Goal: Register for event/course

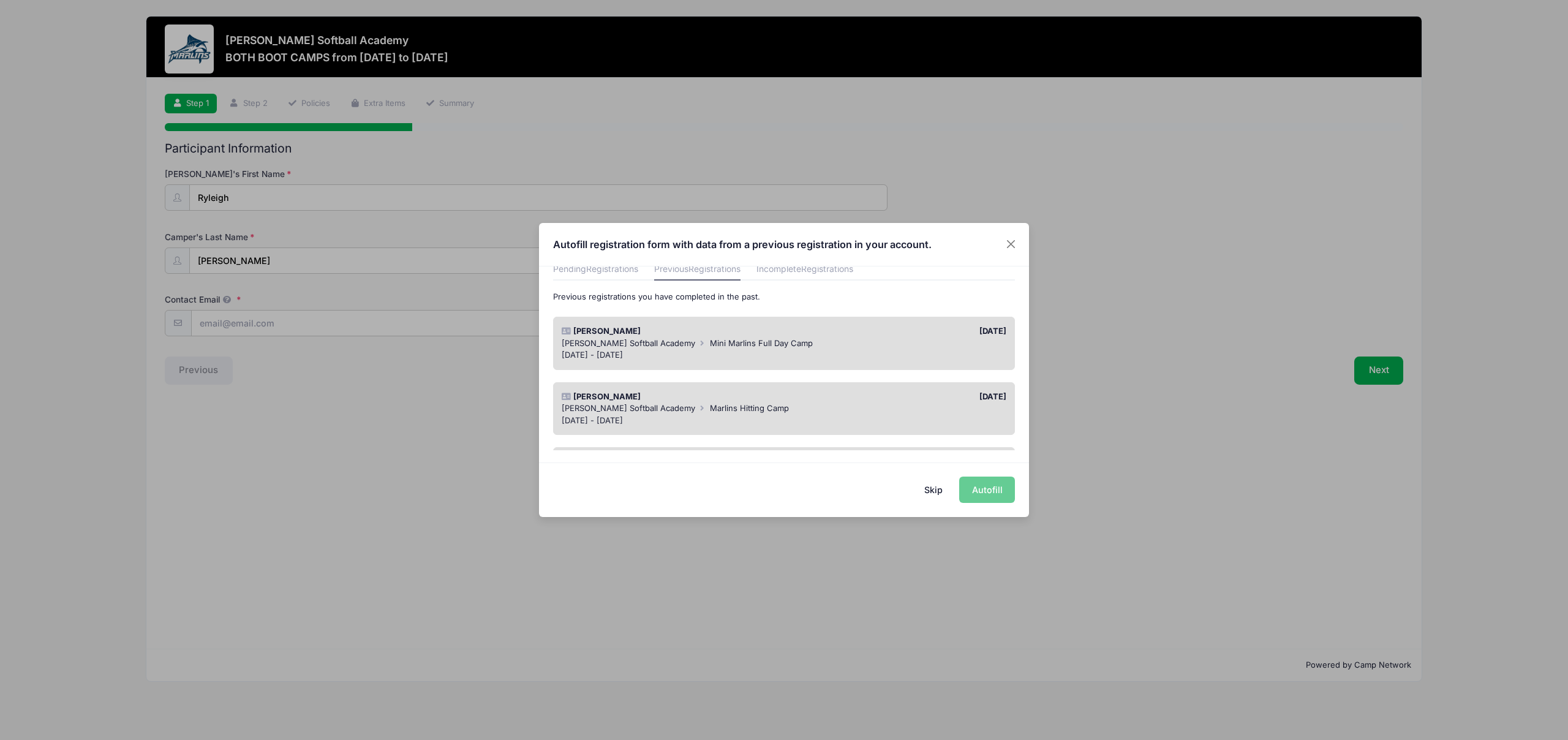
scroll to position [47, 0]
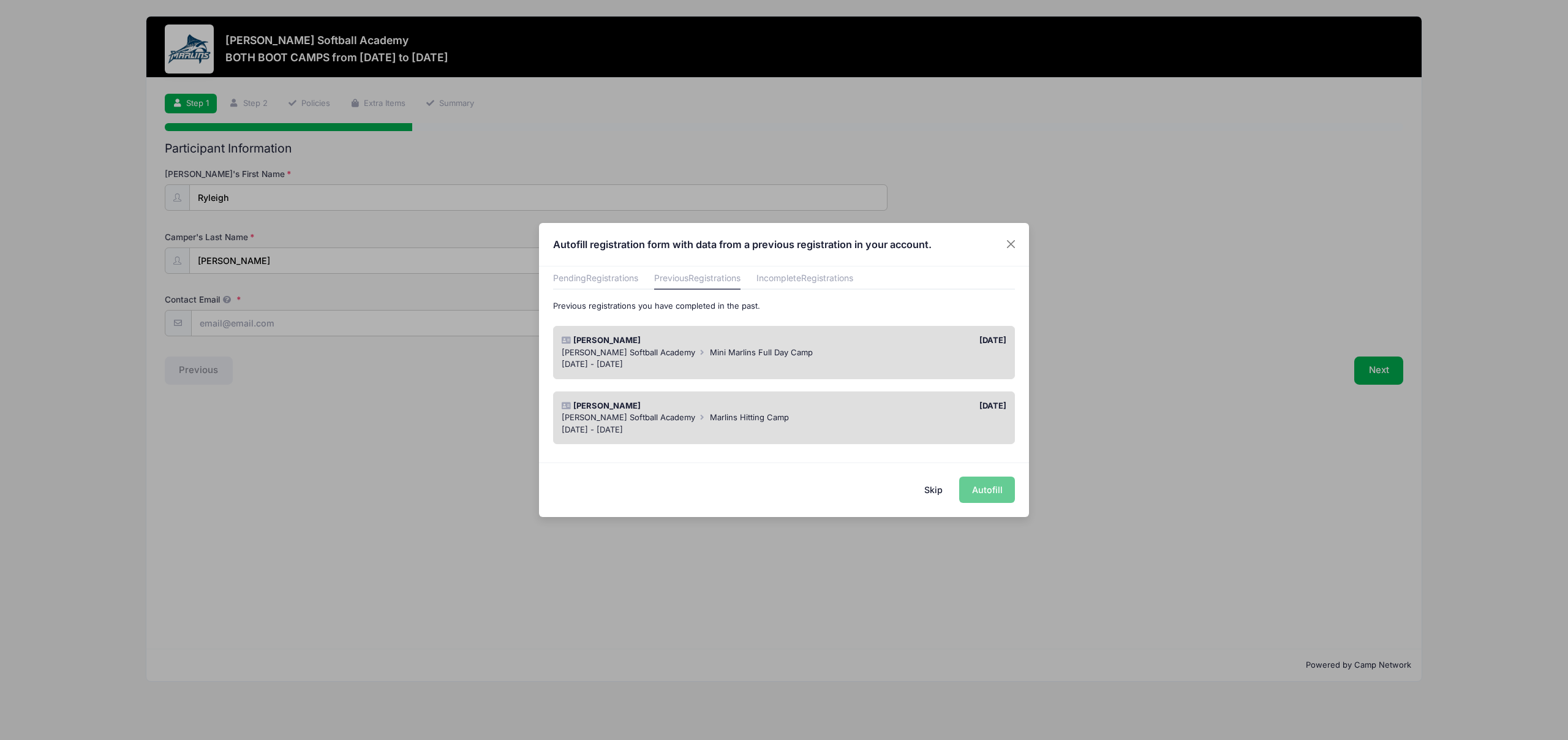
click at [896, 346] on div "[DATE]" at bounding box center [898, 340] width 228 height 12
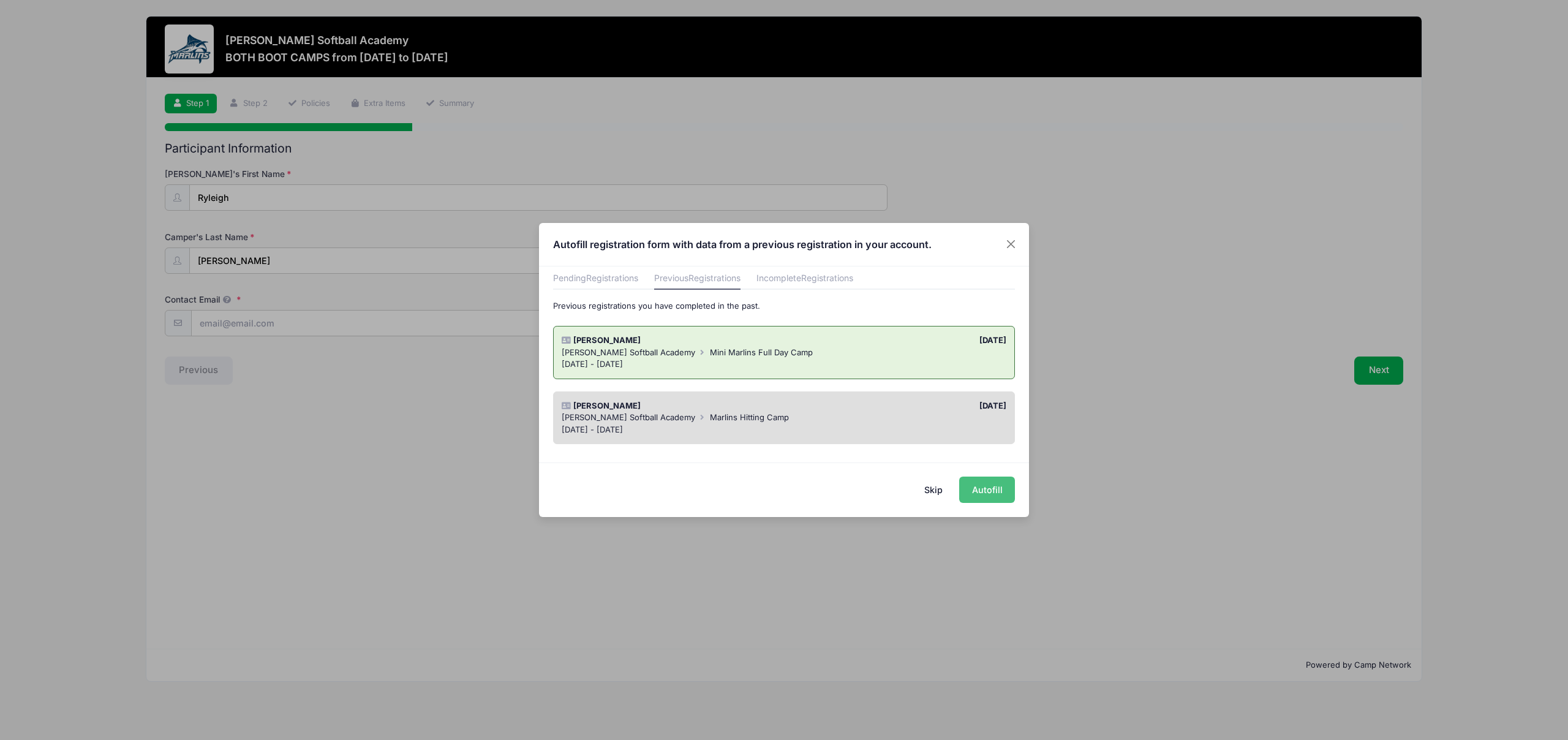
click at [1003, 493] on button "Autofill" at bounding box center [986, 490] width 55 height 27
type input "[EMAIL_ADDRESS][DOMAIN_NAME]"
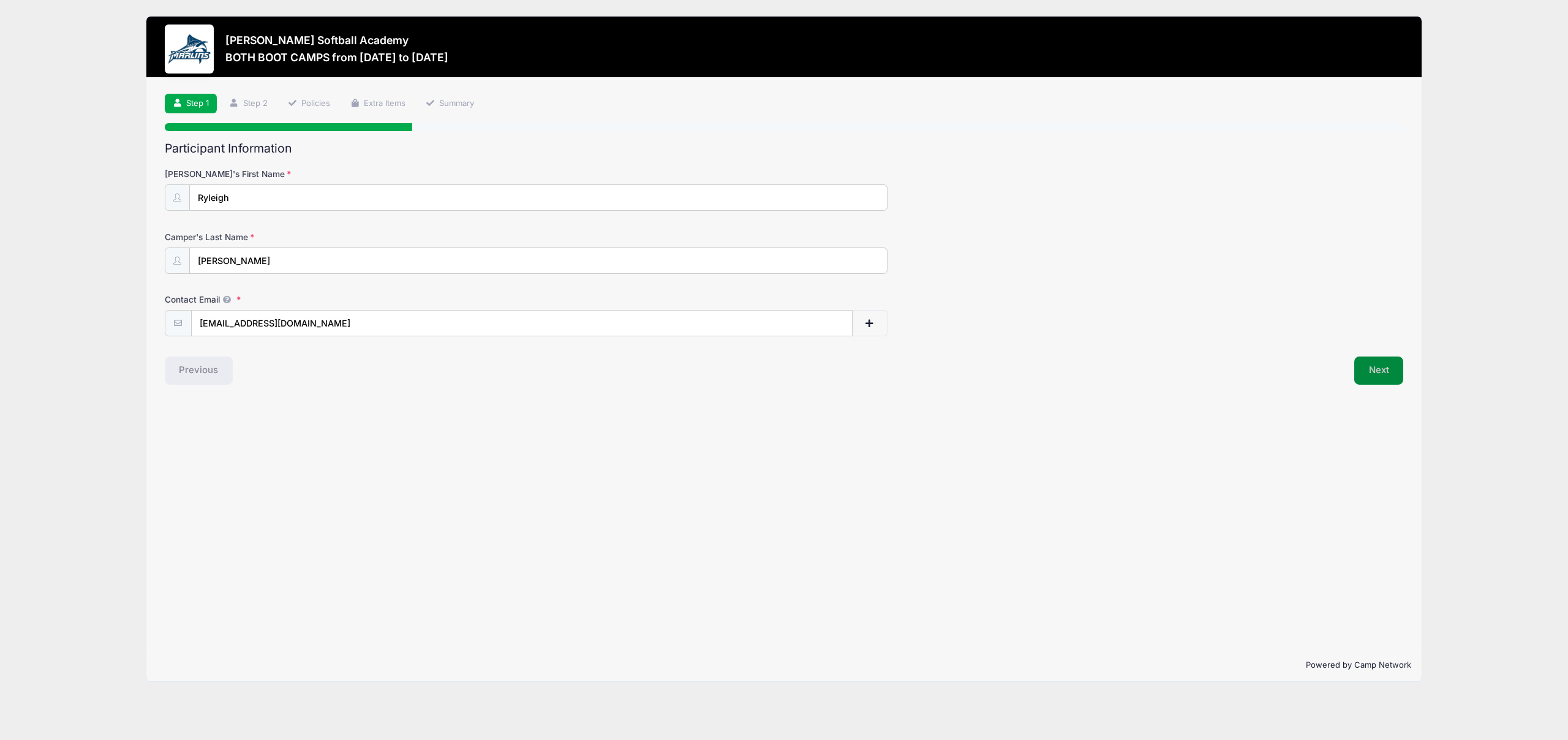
click at [1380, 365] on button "Next" at bounding box center [1379, 370] width 50 height 28
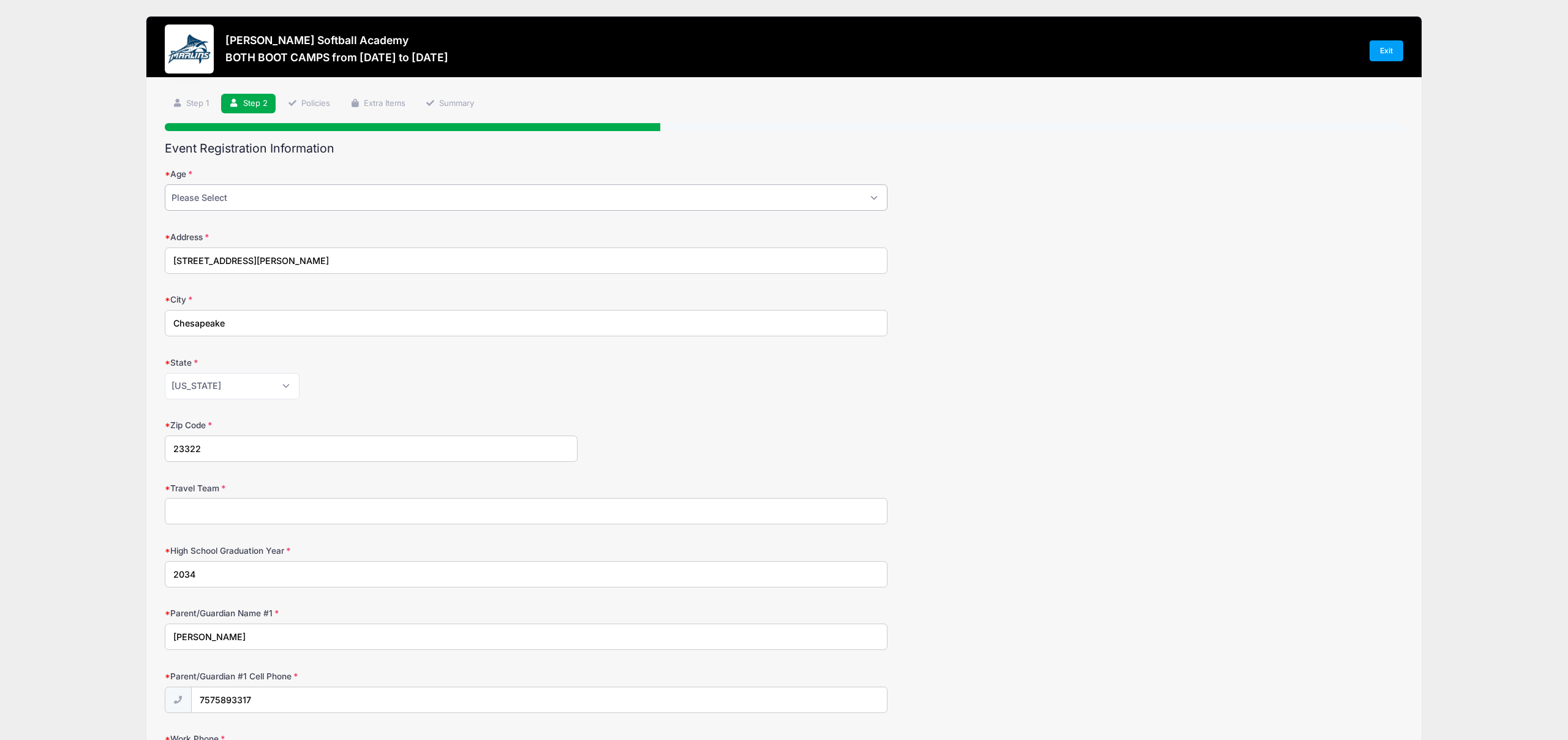
click at [464, 189] on select "Please Select 1 2 3 4 5 6 7 8 9 10 11 12 13 14 15 16 17 18" at bounding box center [525, 198] width 723 height 27
select select "9"
click at [164, 184] on select "Please Select 1 2 3 4 5 6 7 8 9 10 11 12 13 14 15 16 17 18" at bounding box center [525, 198] width 723 height 27
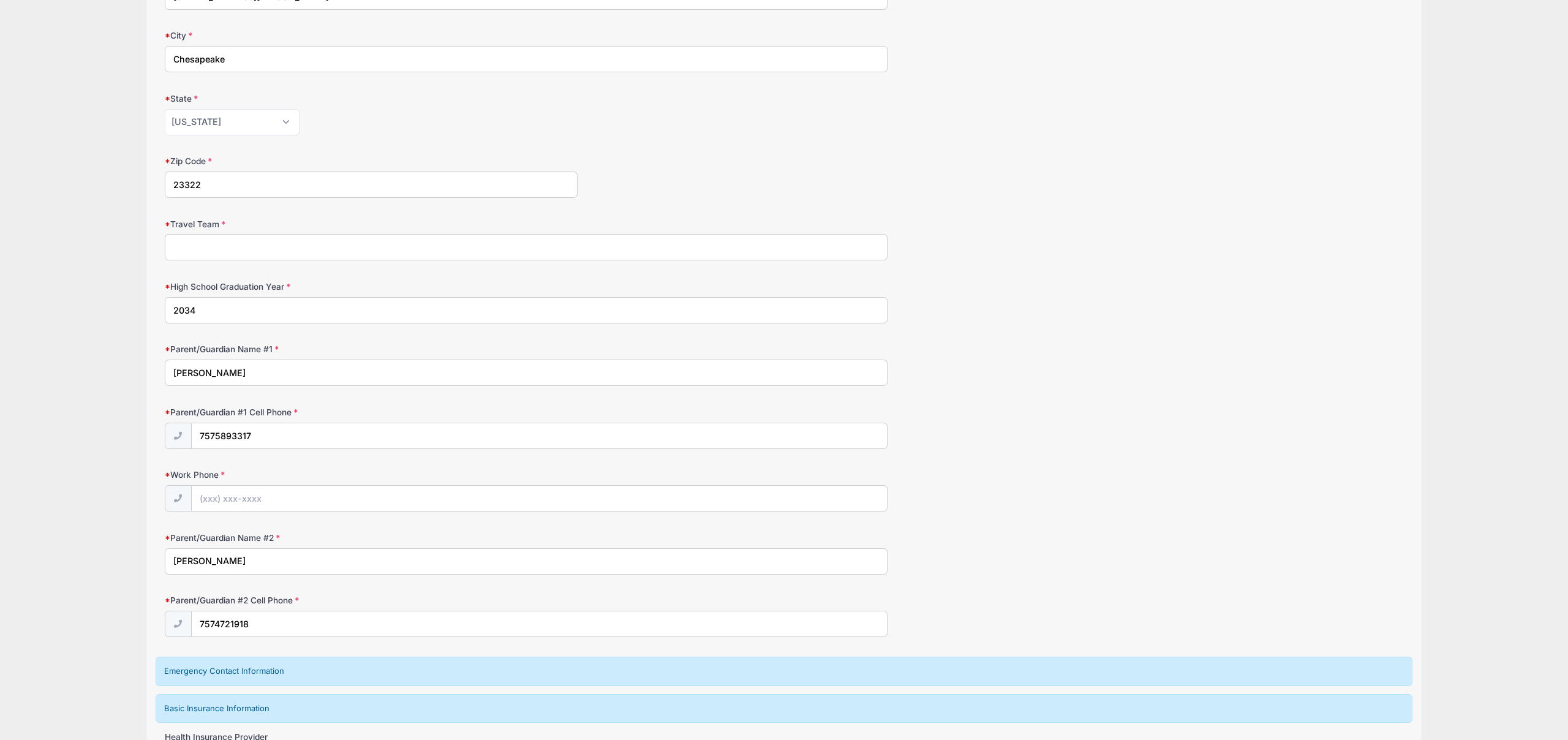
scroll to position [293, 0]
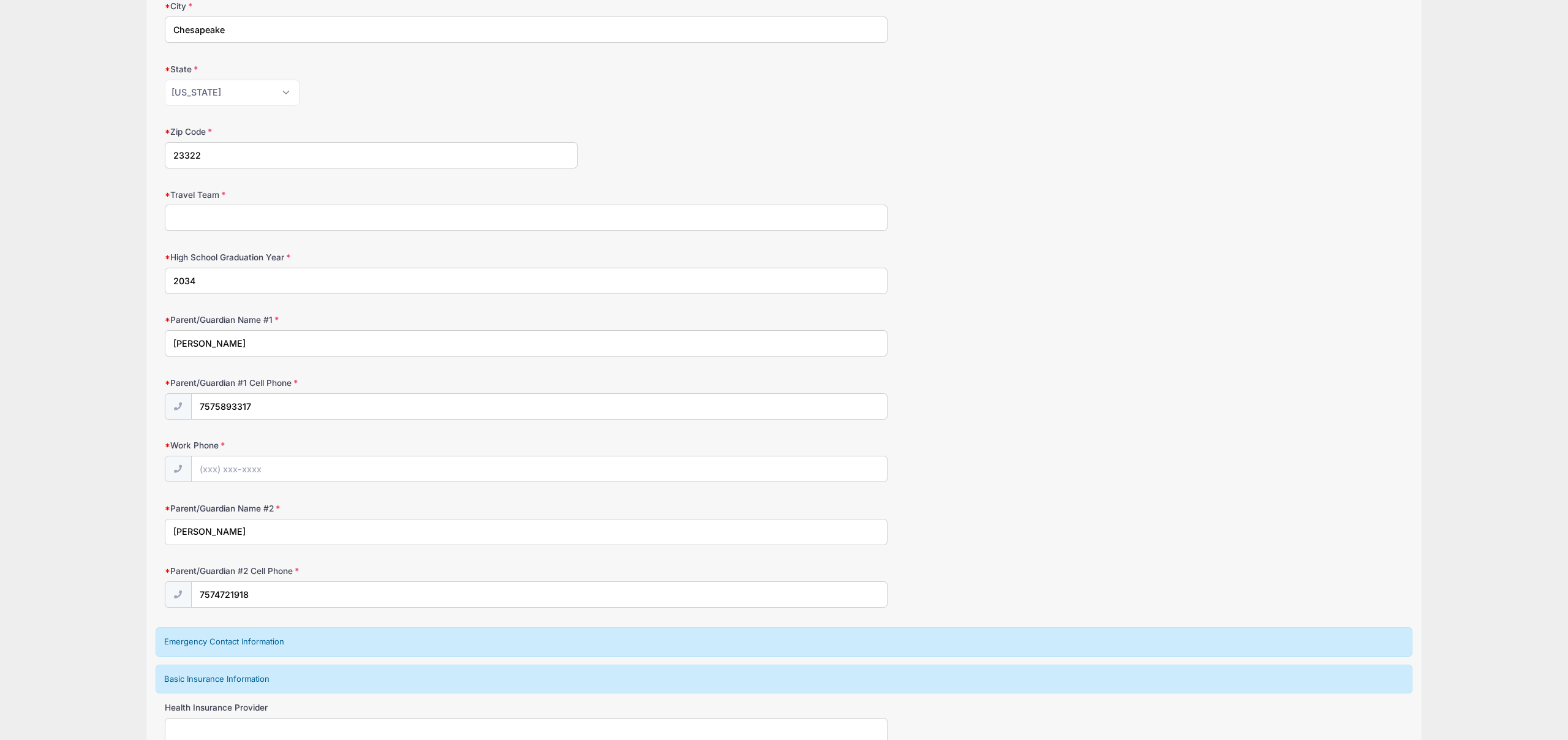
click at [250, 217] on input "Travel Team" at bounding box center [525, 218] width 723 height 27
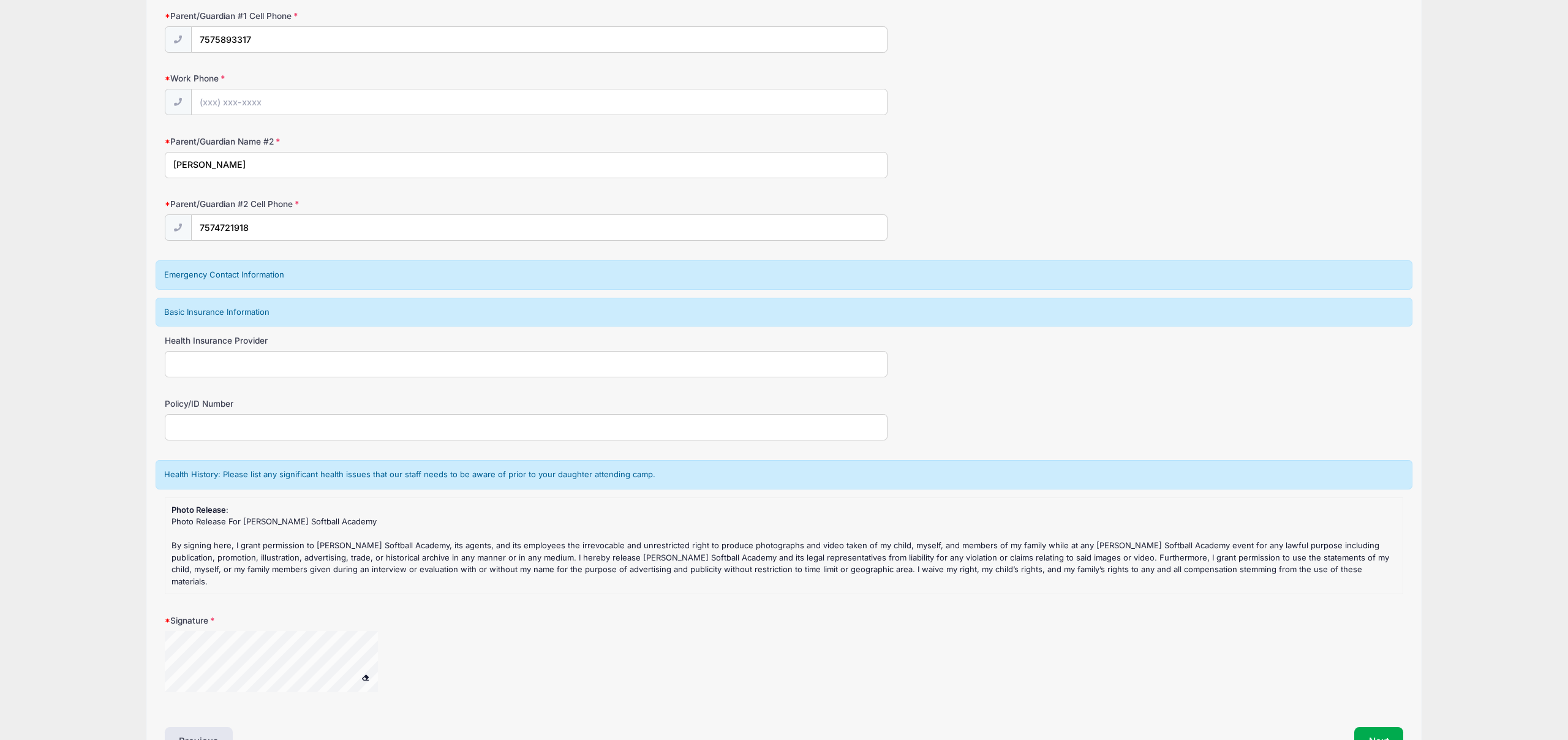
scroll to position [664, 0]
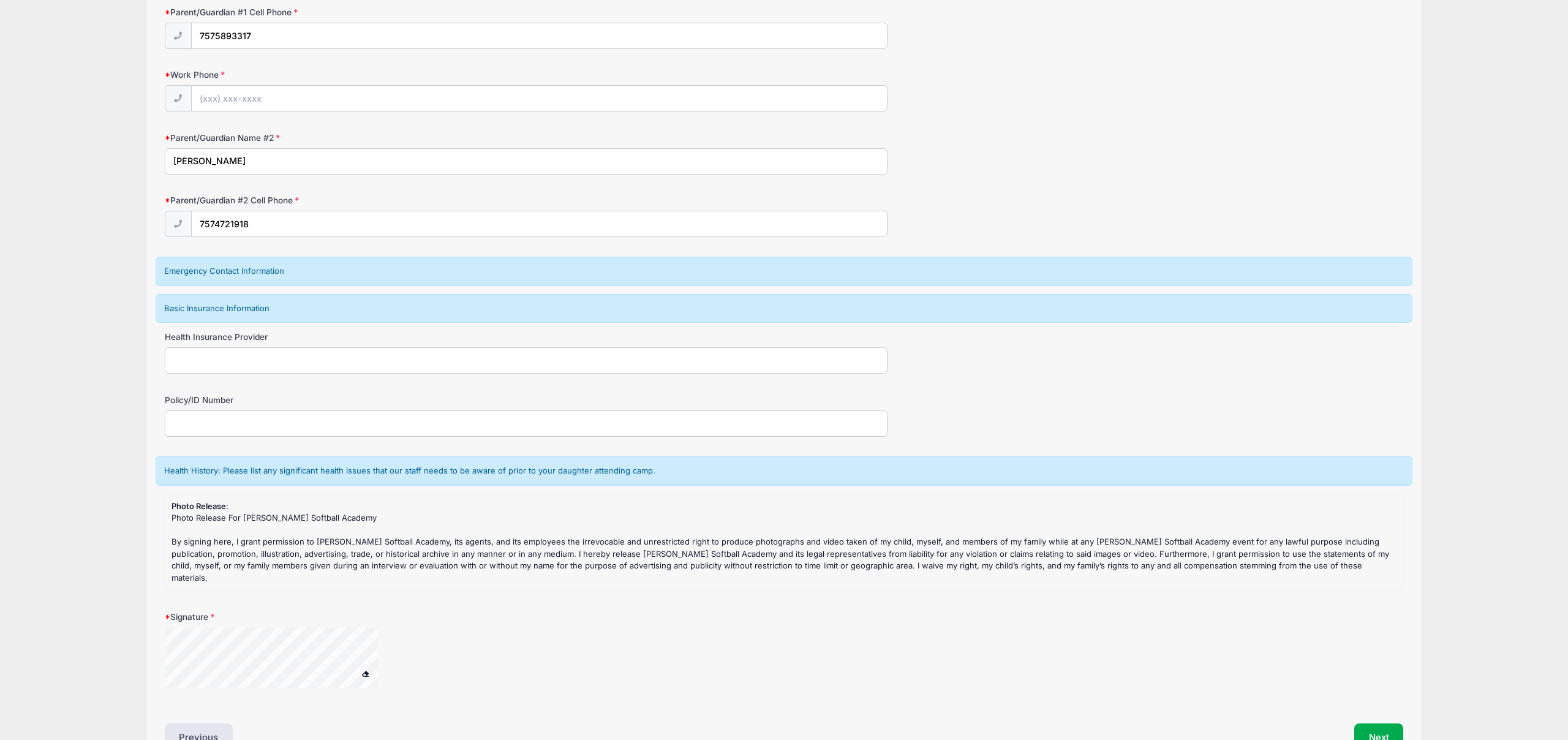
type input "None"
click at [366, 357] on input "Health Insurance Provider" at bounding box center [525, 361] width 723 height 27
type input "A"
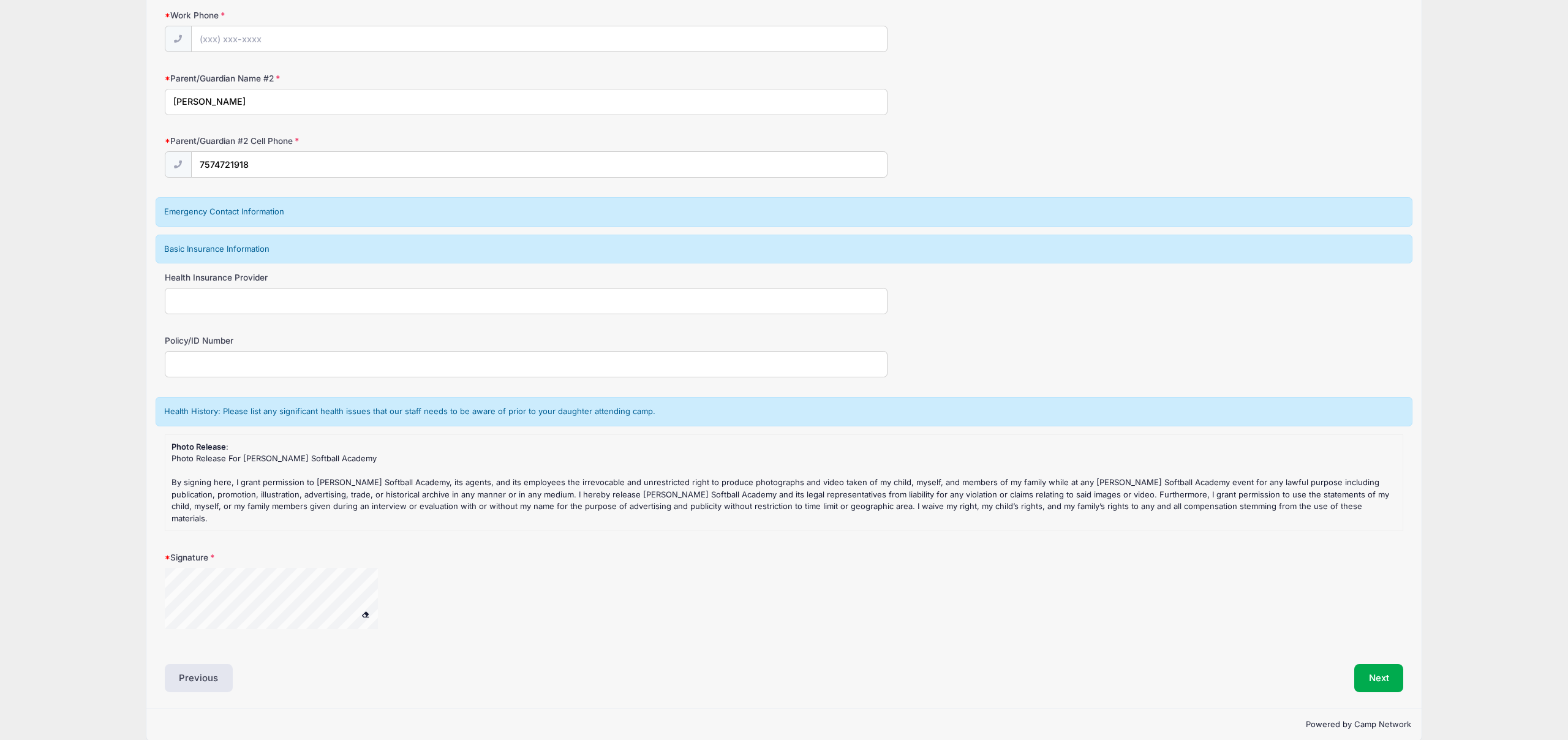
scroll to position [726, 0]
click at [378, 573] on div at bounding box center [286, 598] width 244 height 65
click at [1376, 662] on button "Next" at bounding box center [1379, 675] width 50 height 28
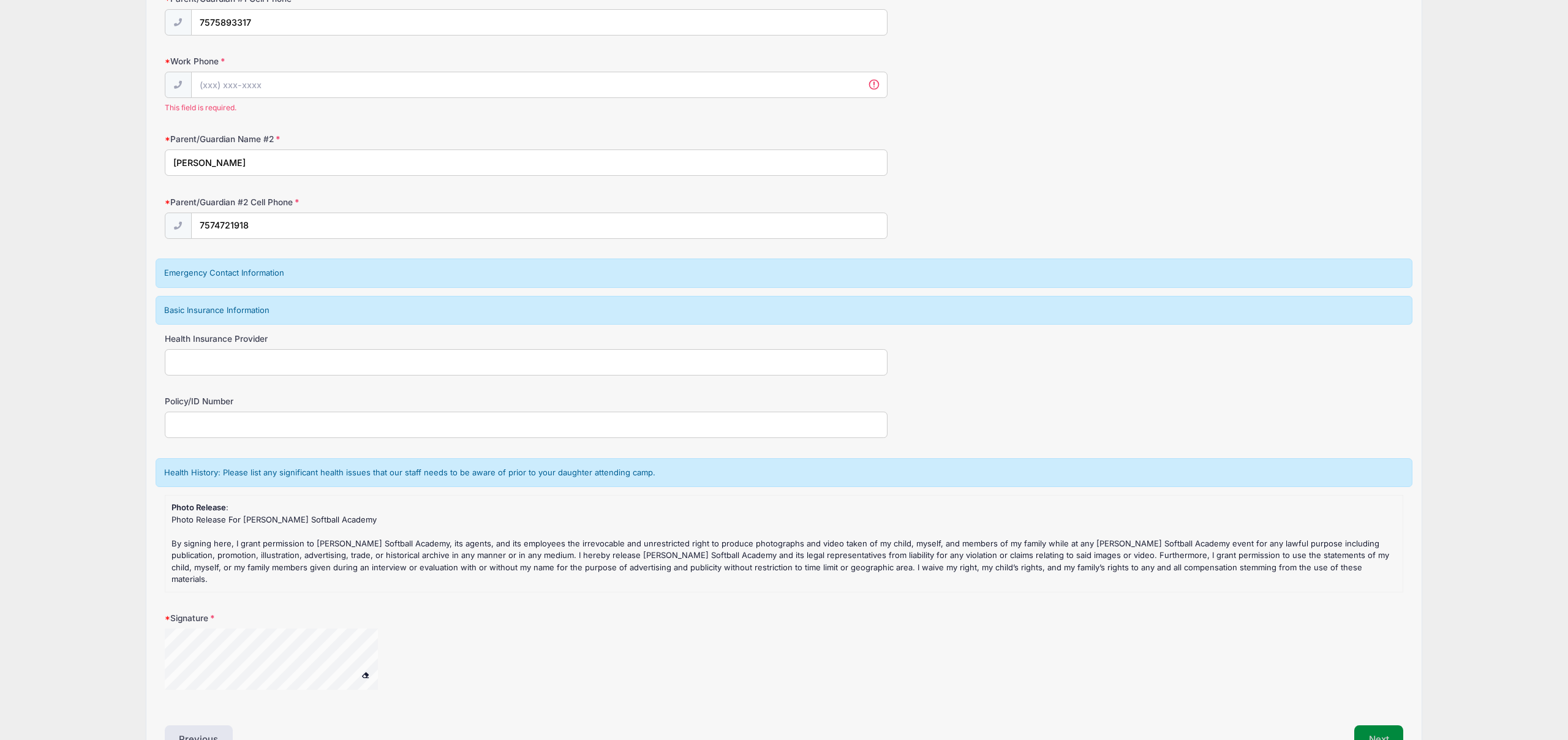
scroll to position [668, 0]
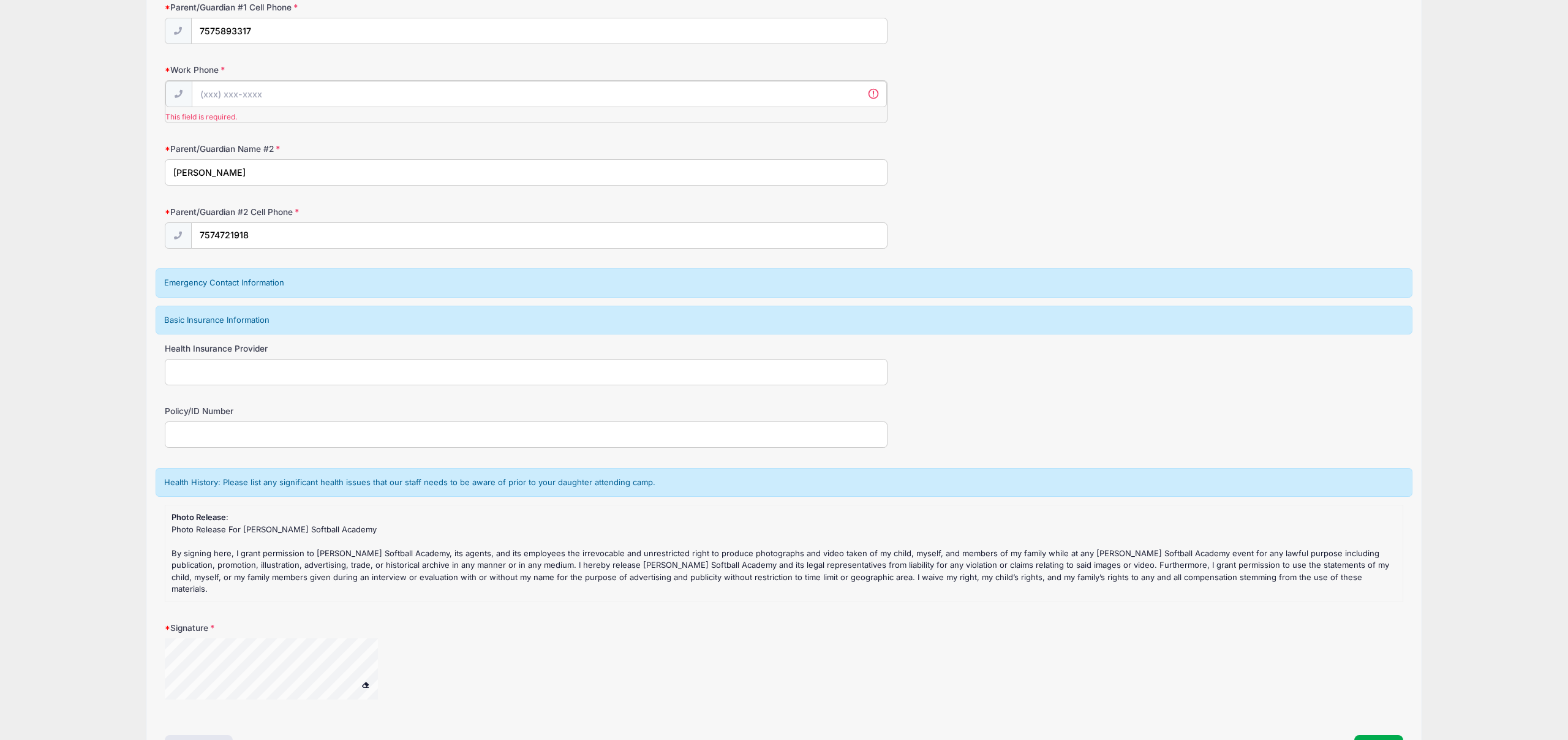
click at [210, 93] on input "Work Phone" at bounding box center [540, 95] width 695 height 27
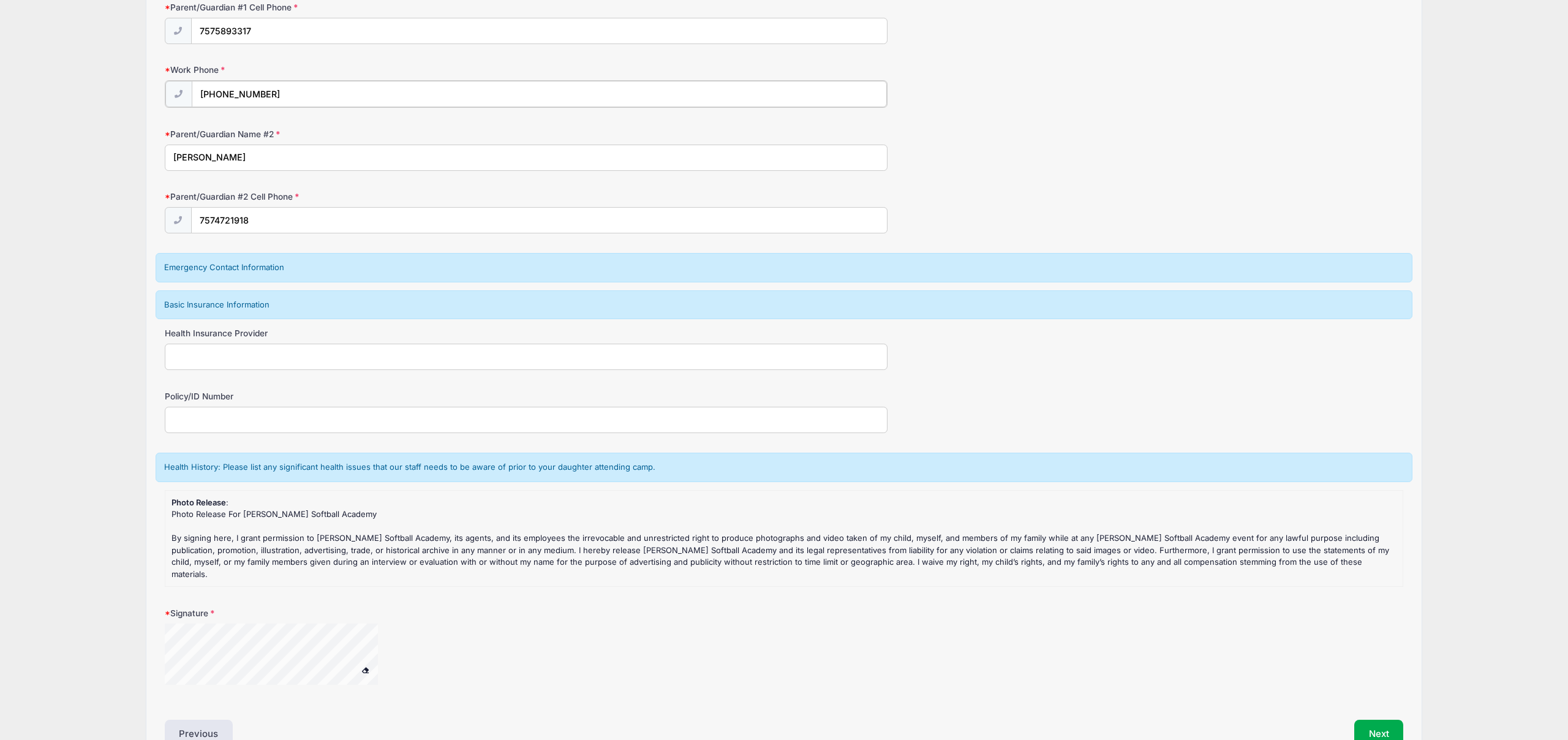
type input "[PHONE_NUMBER]"
click at [1218, 130] on div "Parent/Guardian Name #2 [PERSON_NAME]" at bounding box center [783, 148] width 1239 height 43
click at [1389, 721] on button "Next" at bounding box center [1379, 731] width 50 height 28
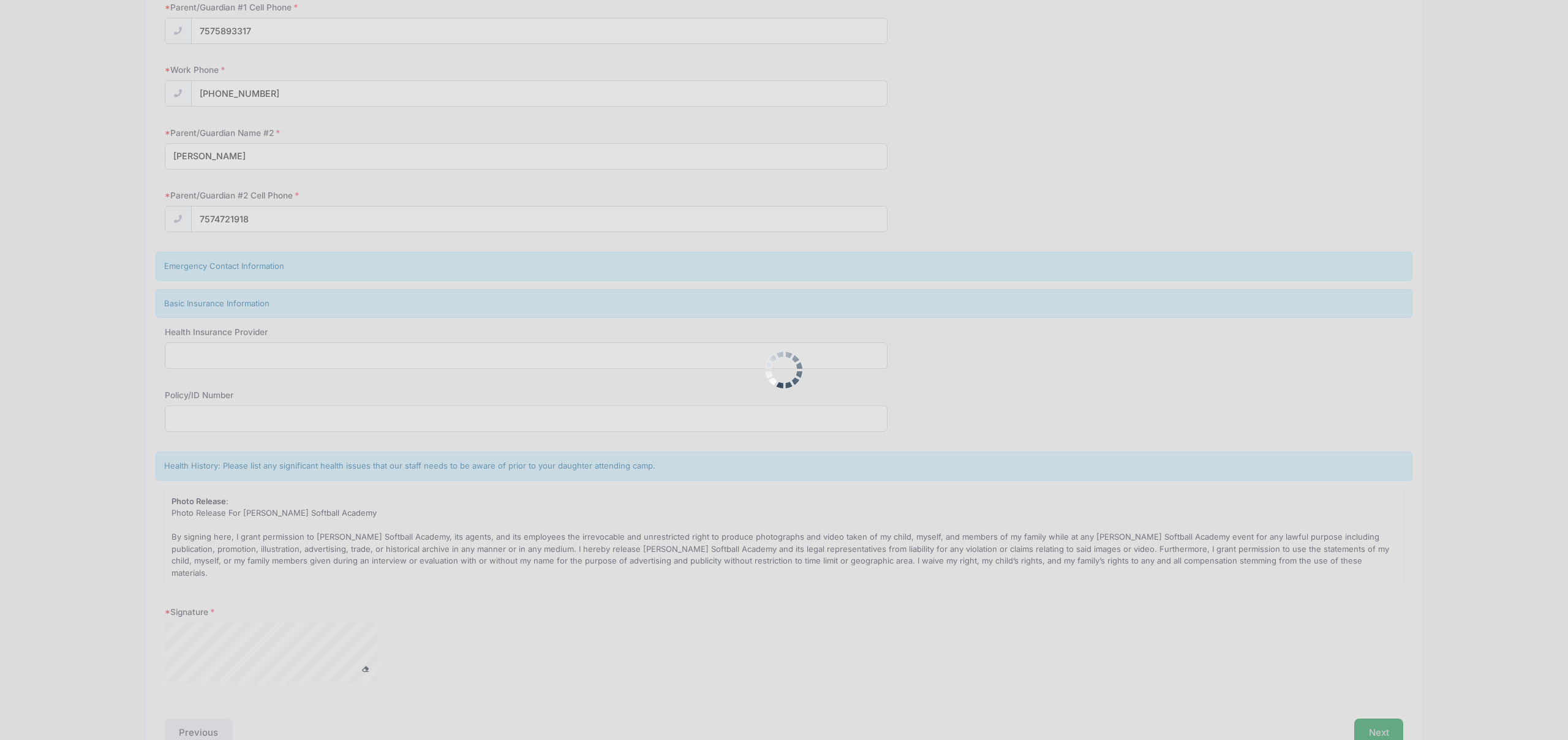
scroll to position [0, 0]
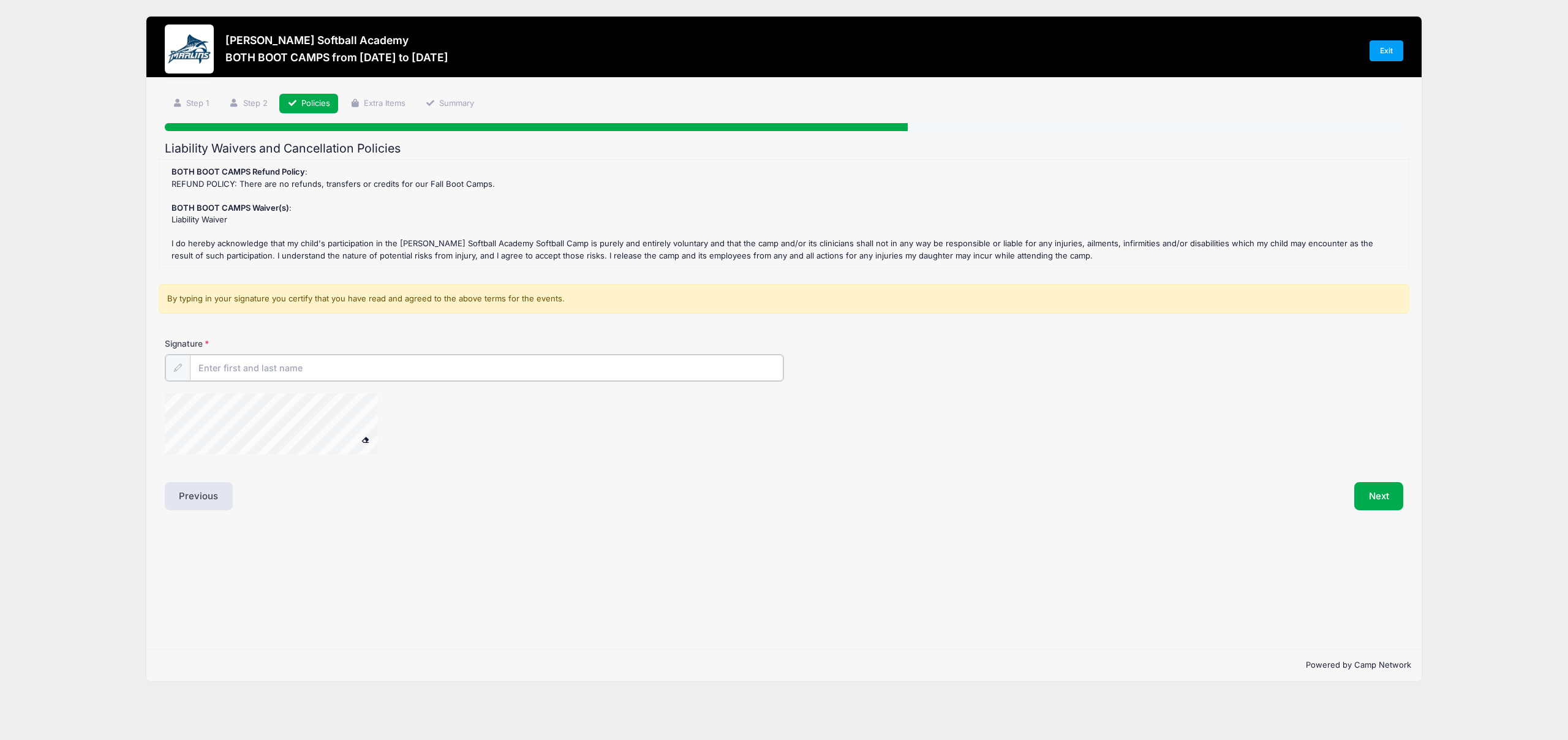
click at [231, 358] on input "Signature" at bounding box center [486, 368] width 593 height 27
click at [392, 412] on div at bounding box center [286, 426] width 244 height 65
type input "[PERSON_NAME]"
click at [1382, 498] on button "Next" at bounding box center [1379, 494] width 50 height 28
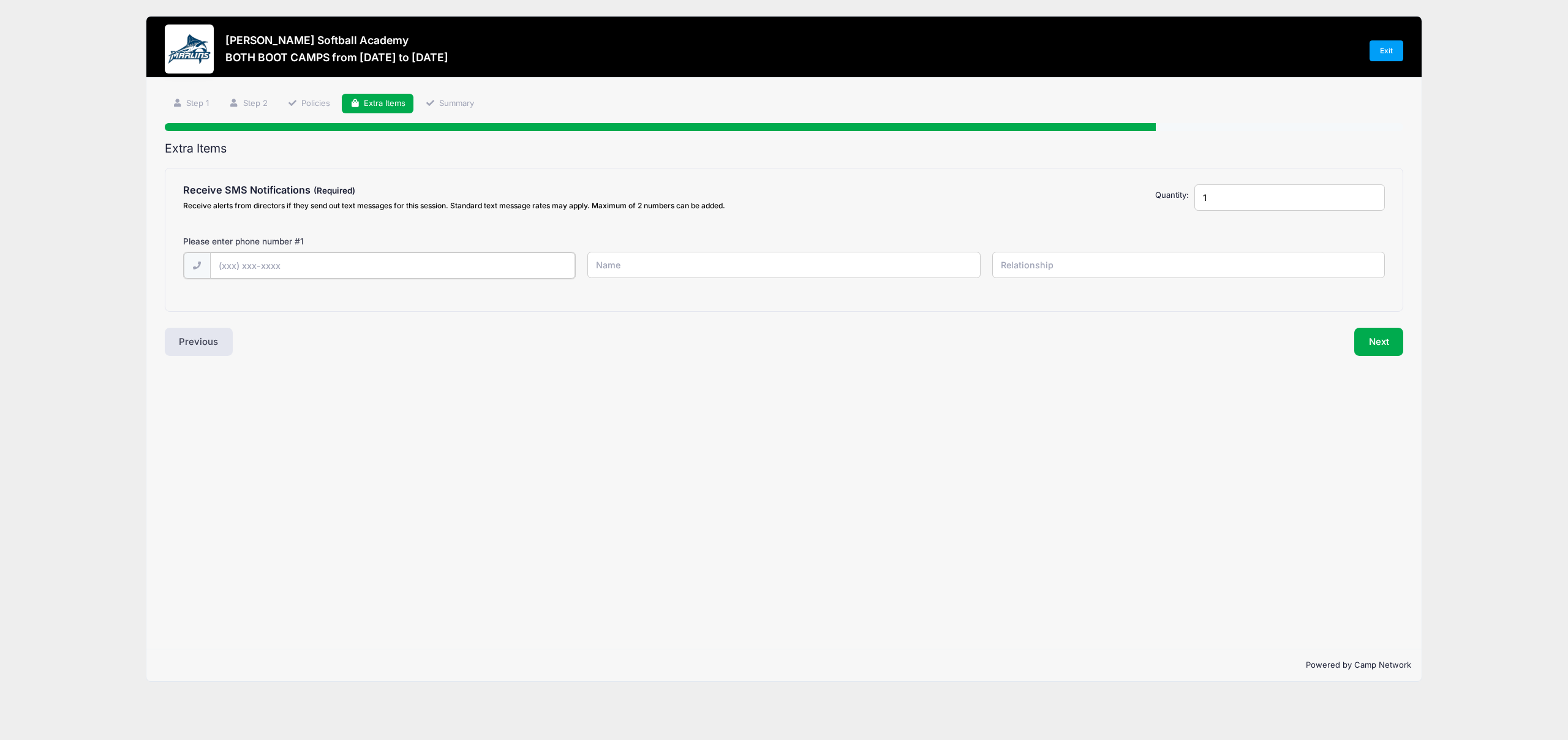
click at [258, 259] on input "text" at bounding box center [392, 265] width 365 height 27
type input "[PHONE_NUMBER]"
click at [653, 260] on input "text" at bounding box center [783, 265] width 392 height 27
type input "[PERSON_NAME]"
click at [1025, 270] on input "text" at bounding box center [1188, 265] width 392 height 27
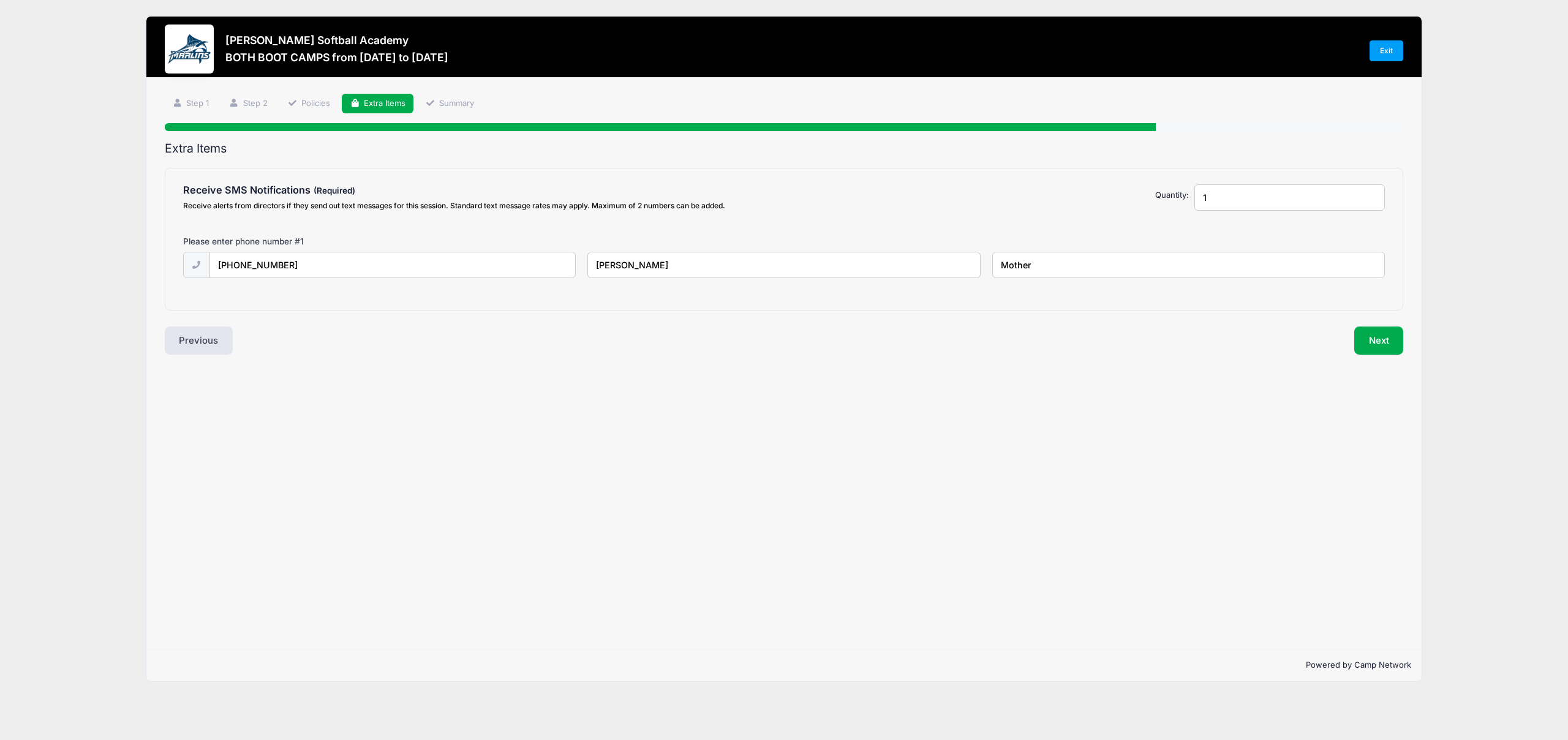
type input "Mother"
drag, startPoint x: 1106, startPoint y: 348, endPoint x: 1113, endPoint y: 349, distance: 7.1
click at [1106, 348] on div "Next" at bounding box center [1096, 340] width 625 height 28
click at [1375, 340] on button "Next" at bounding box center [1379, 340] width 50 height 28
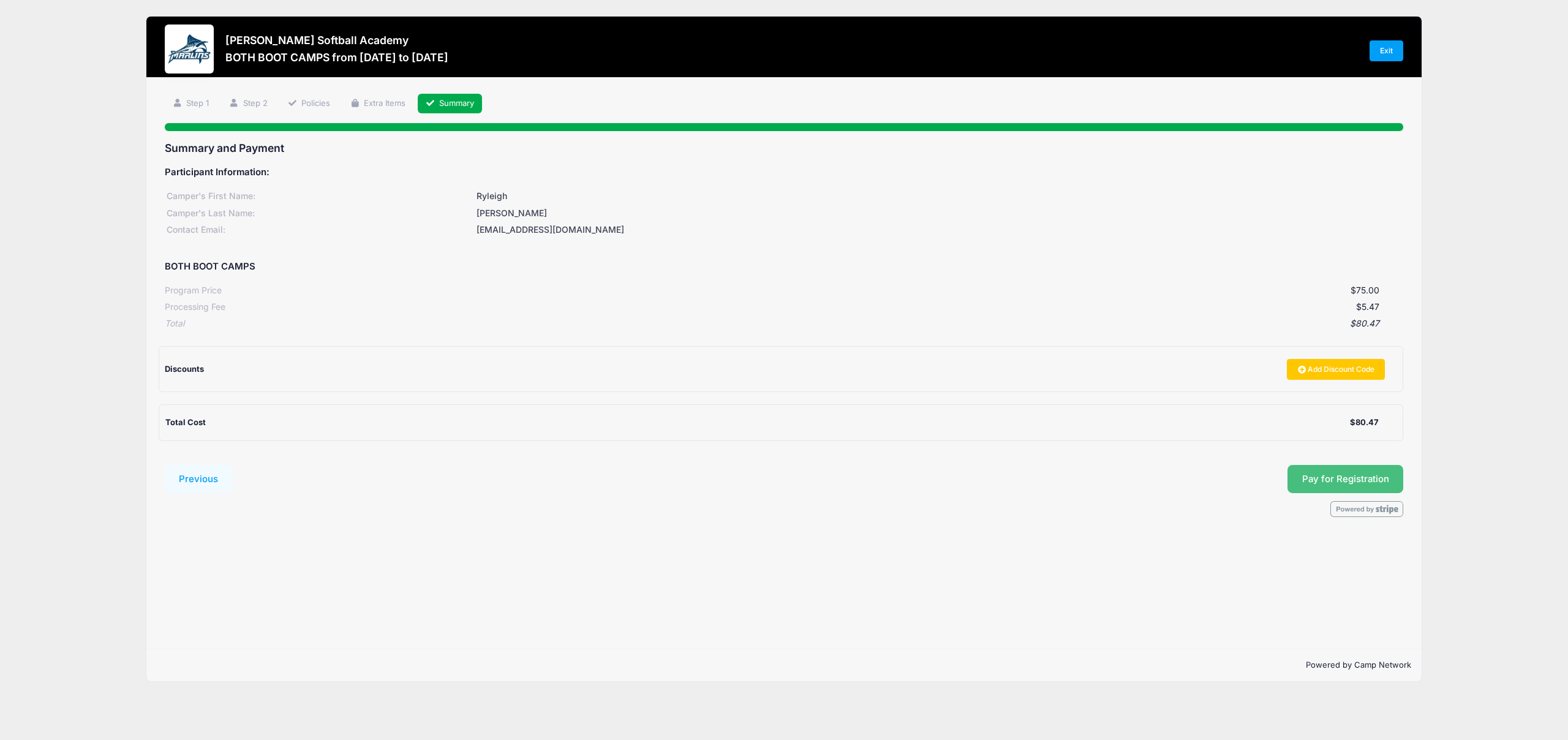
click at [1343, 474] on button "Pay for Registration" at bounding box center [1346, 478] width 117 height 28
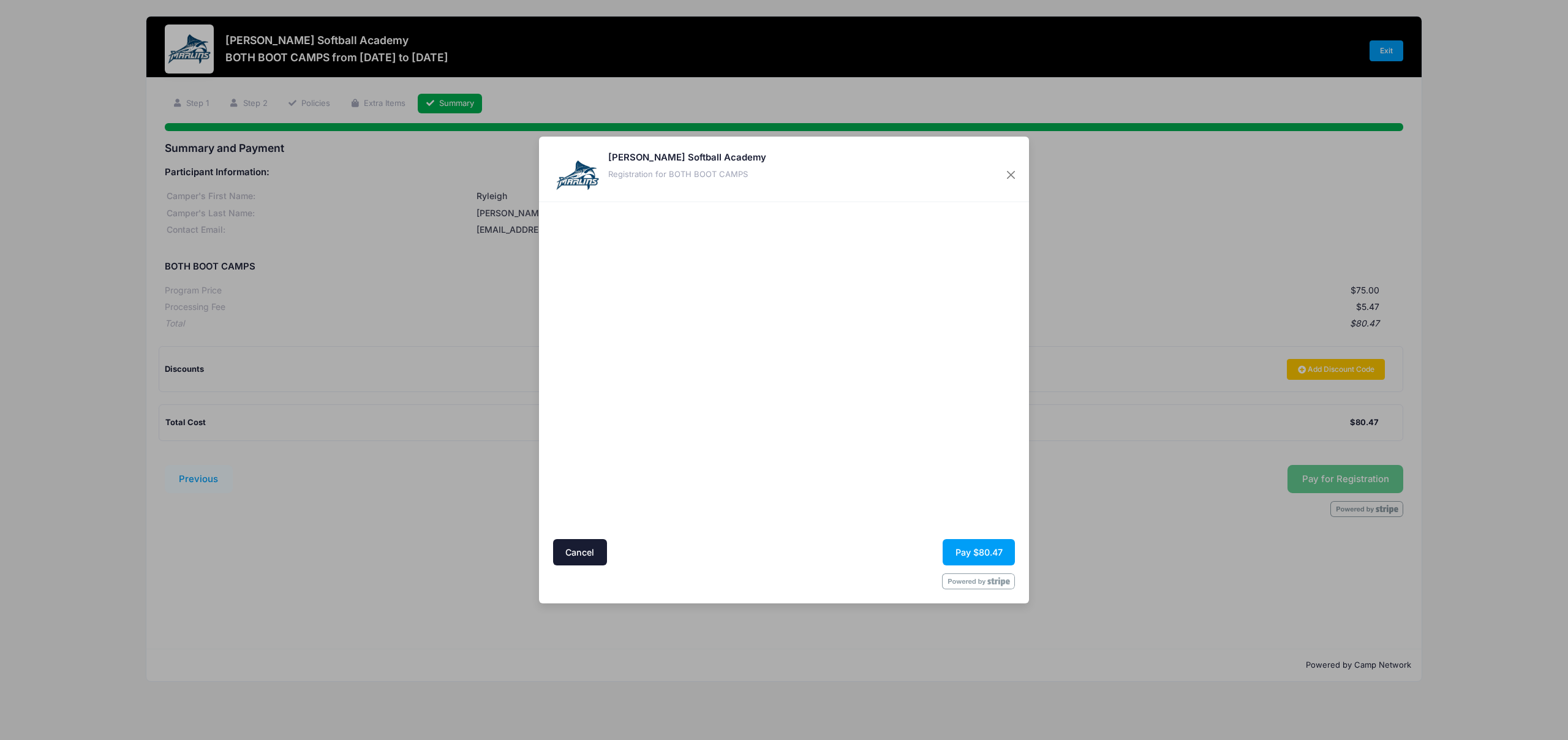
click at [936, 465] on div at bounding box center [902, 370] width 225 height 325
click at [979, 543] on button "Pay $80.47" at bounding box center [979, 552] width 73 height 27
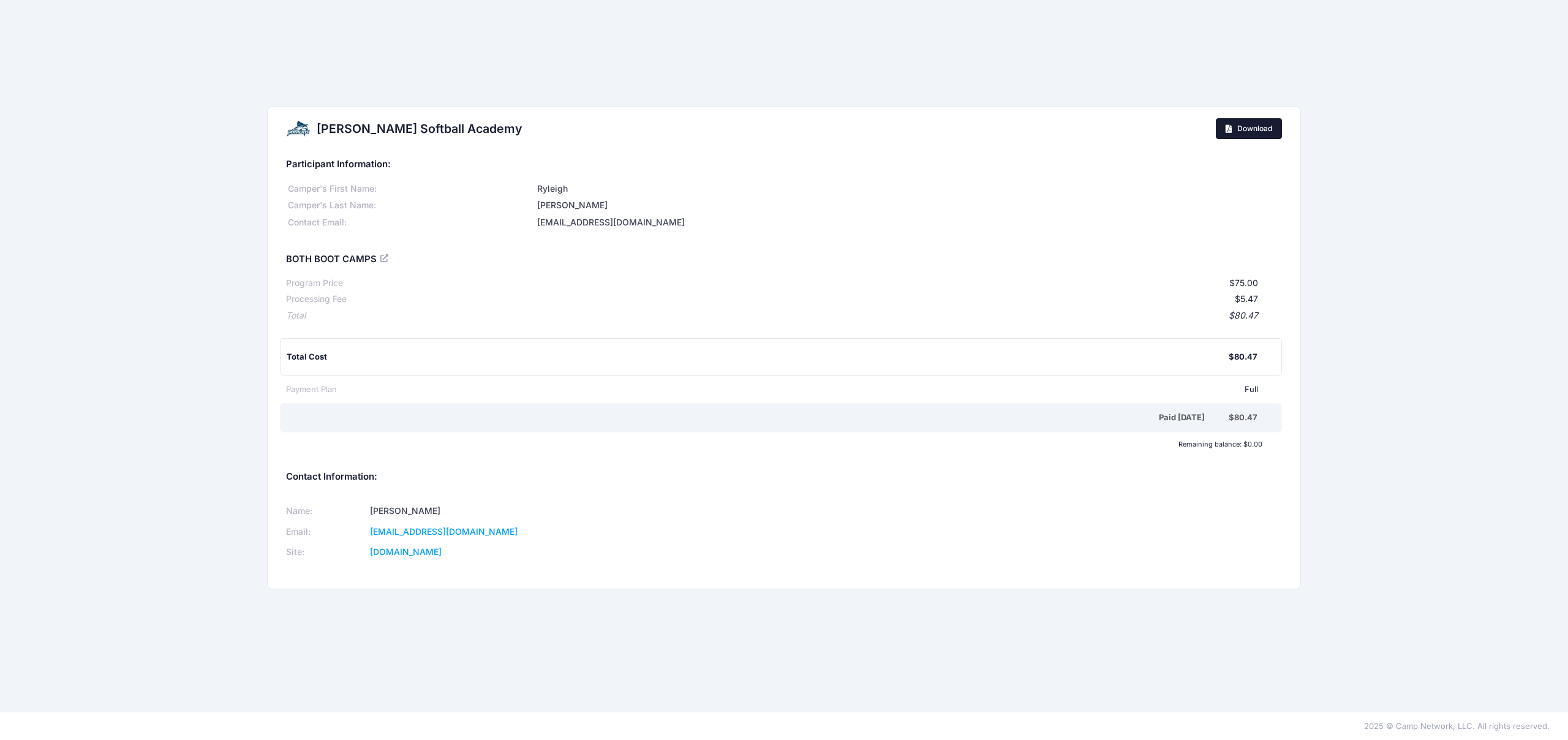
click at [1246, 122] on link "Download" at bounding box center [1249, 129] width 67 height 21
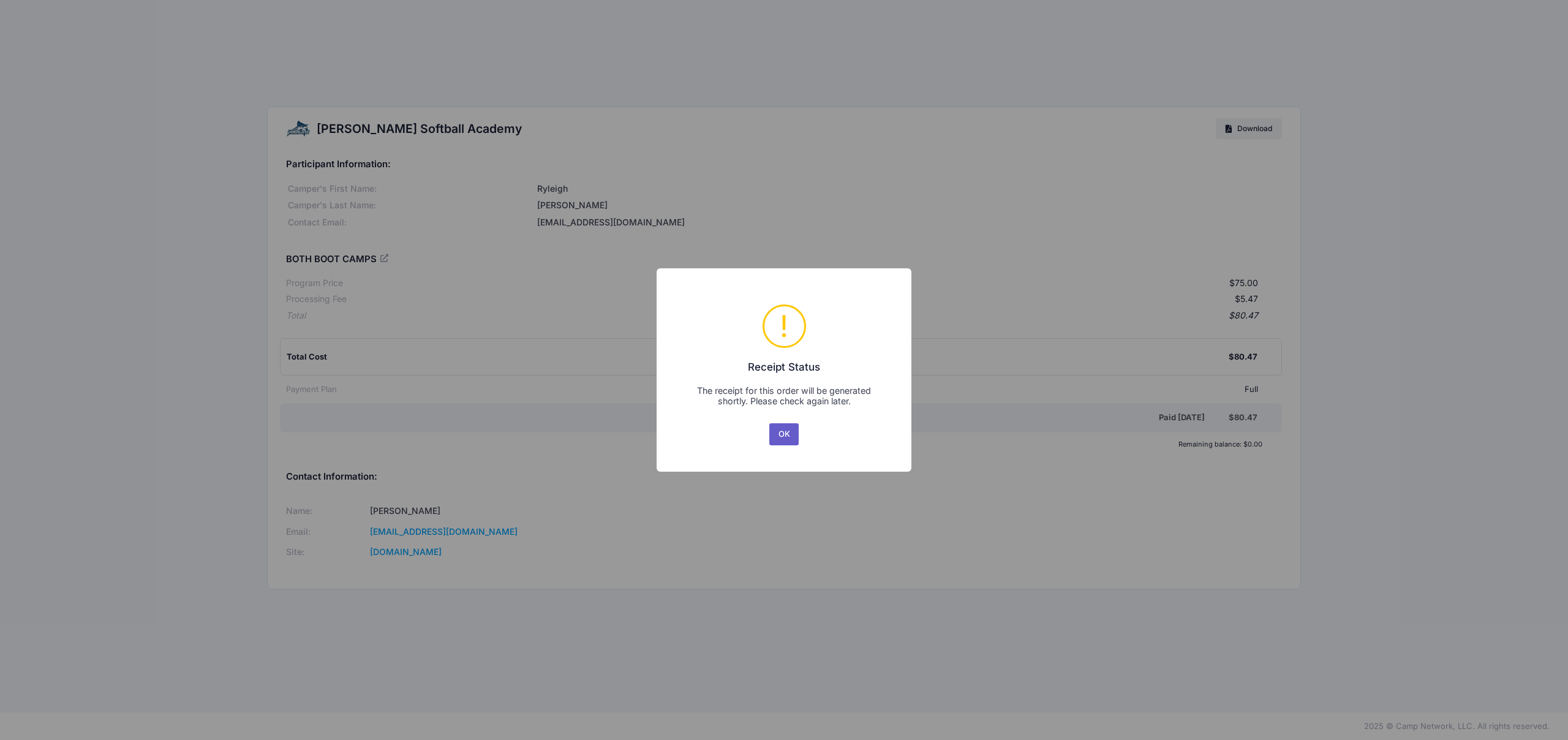
click at [782, 436] on button "OK" at bounding box center [783, 433] width 30 height 22
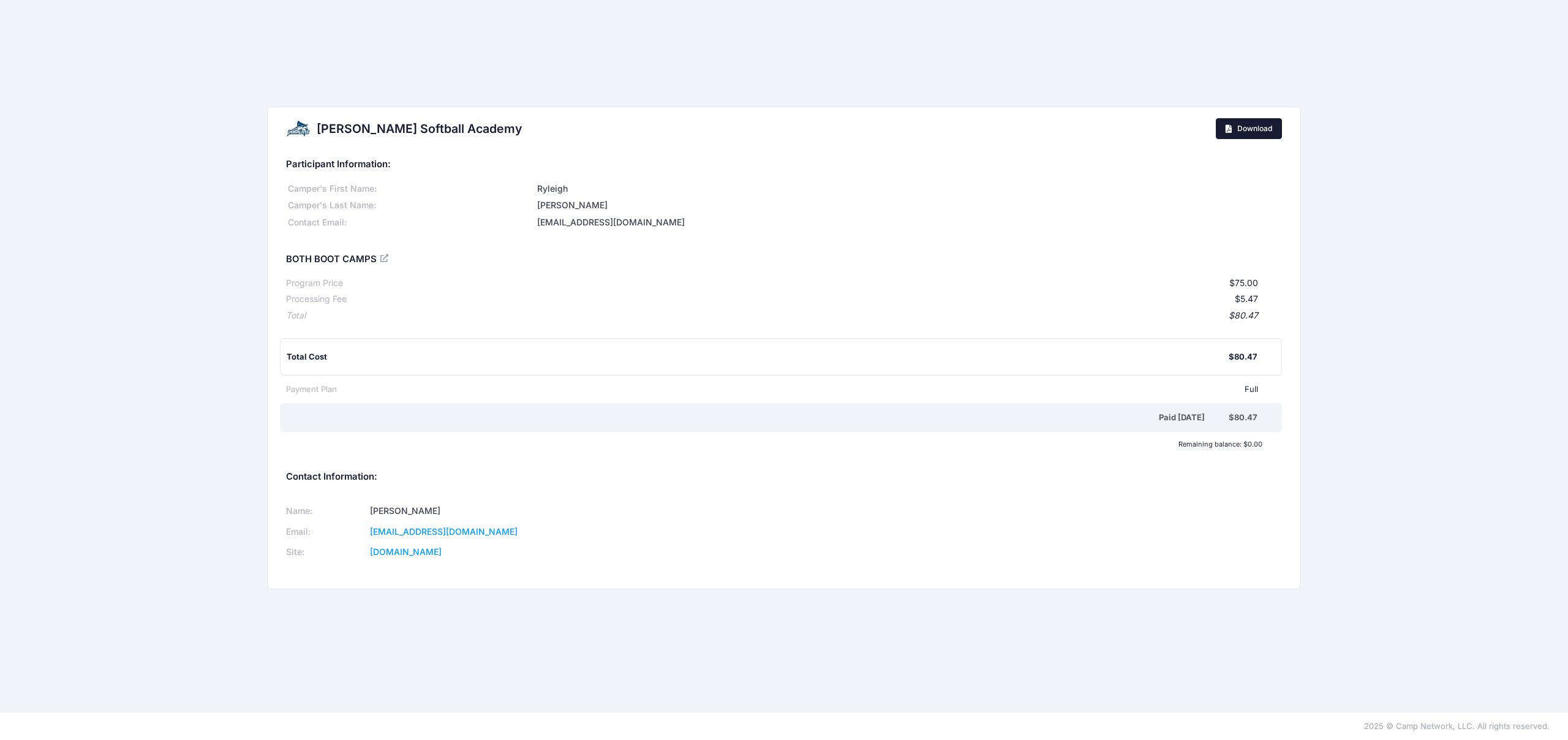
click at [1251, 127] on span "Download" at bounding box center [1254, 129] width 35 height 10
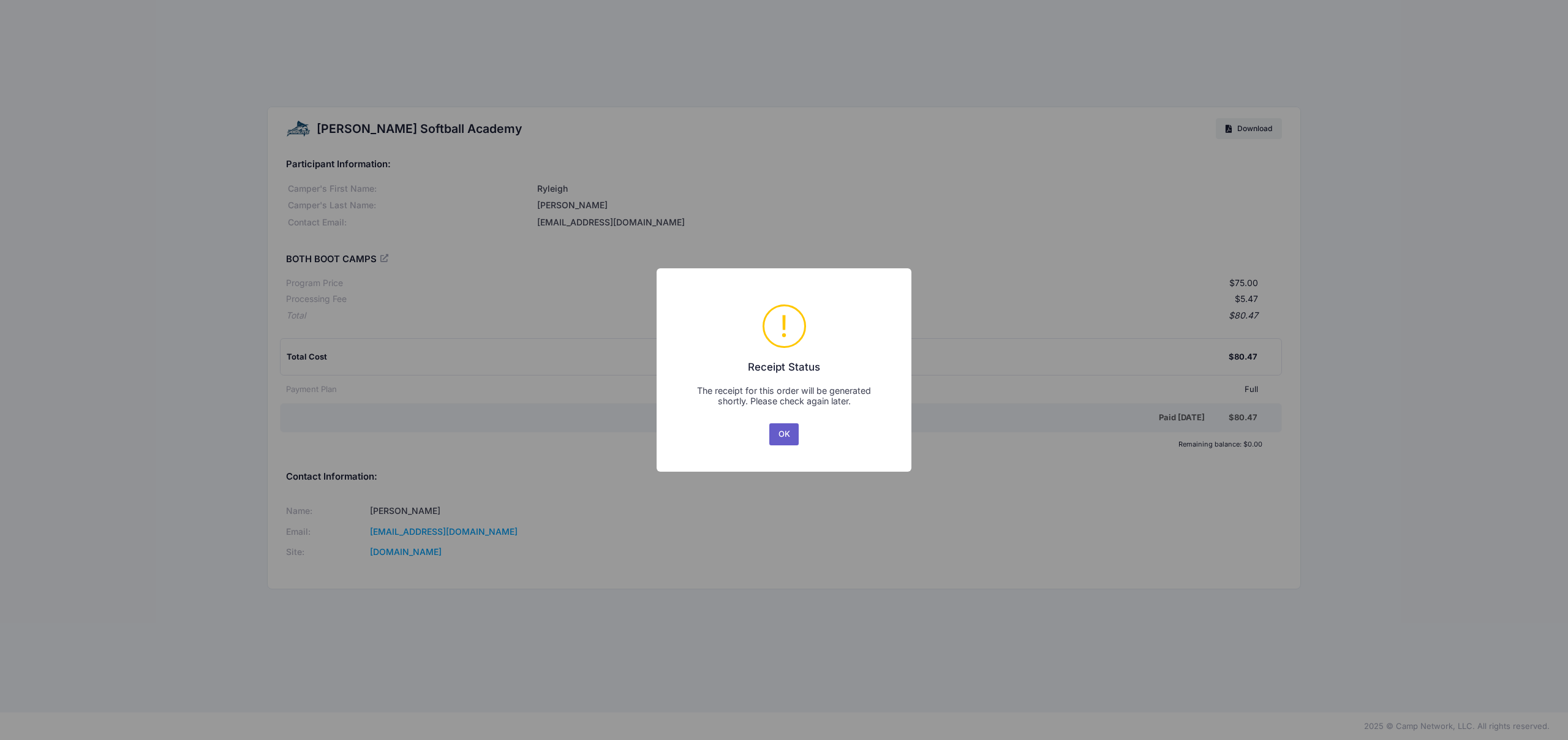
click at [782, 433] on button "OK" at bounding box center [783, 433] width 30 height 22
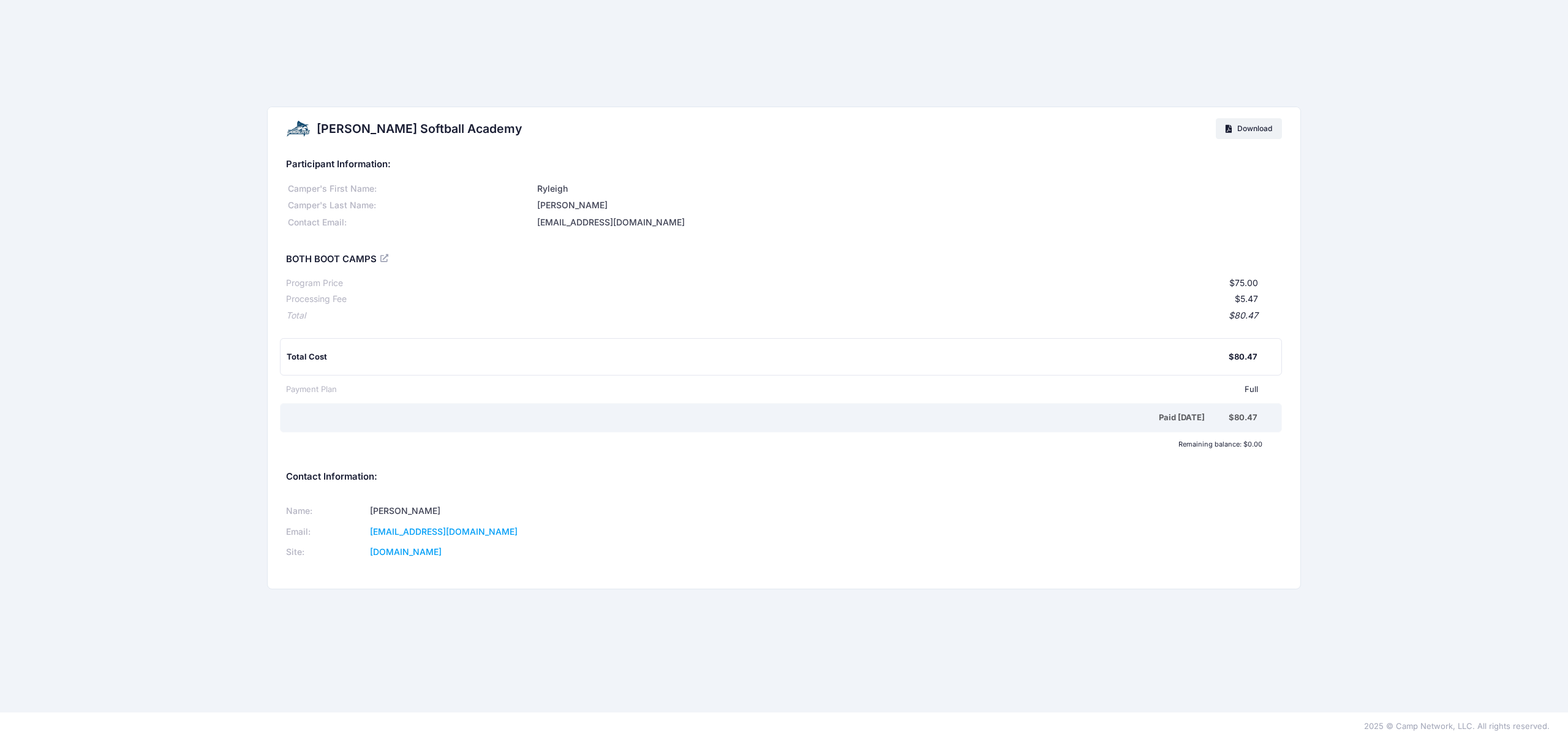
click at [1367, 418] on div "Marlin Softball Academy Download Participant Information: Camper's First Name: …" at bounding box center [784, 356] width 1568 height 498
